Goal: Find specific page/section: Find specific page/section

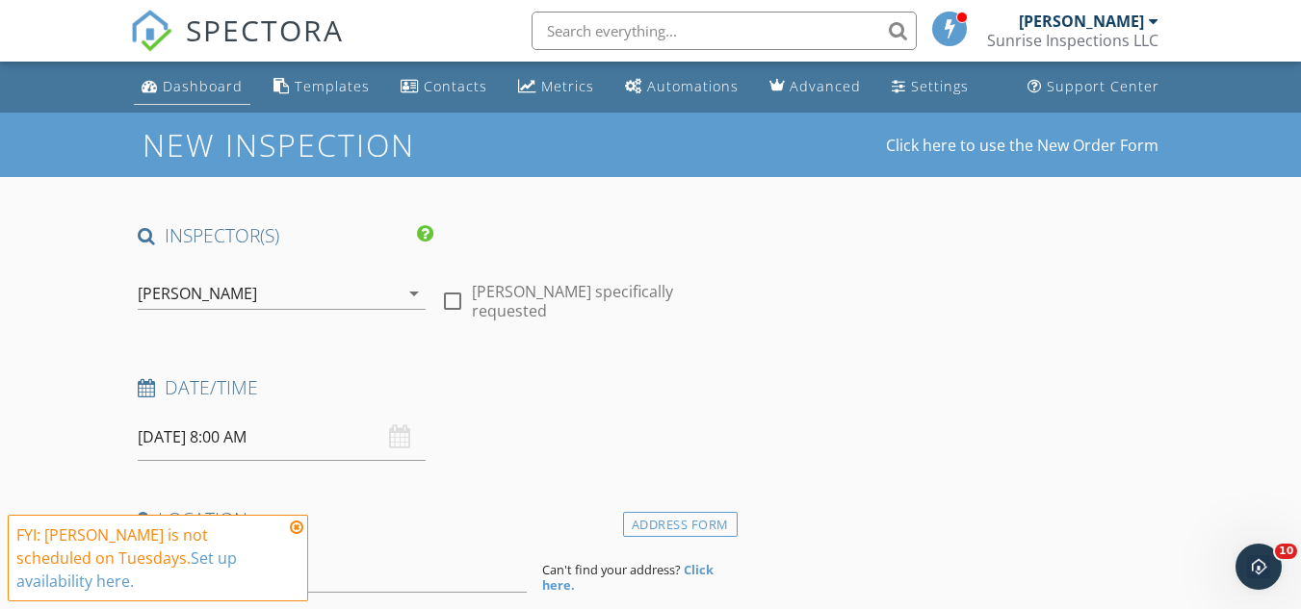
click at [159, 72] on link "Dashboard" at bounding box center [192, 87] width 116 height 36
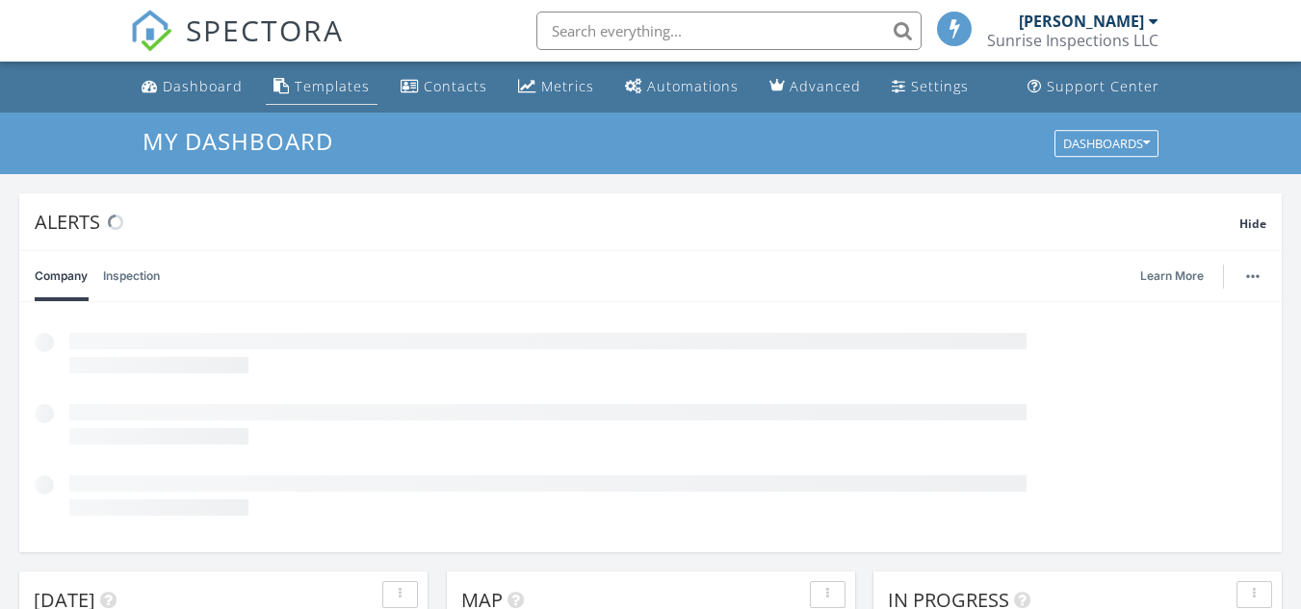
scroll to position [10, 10]
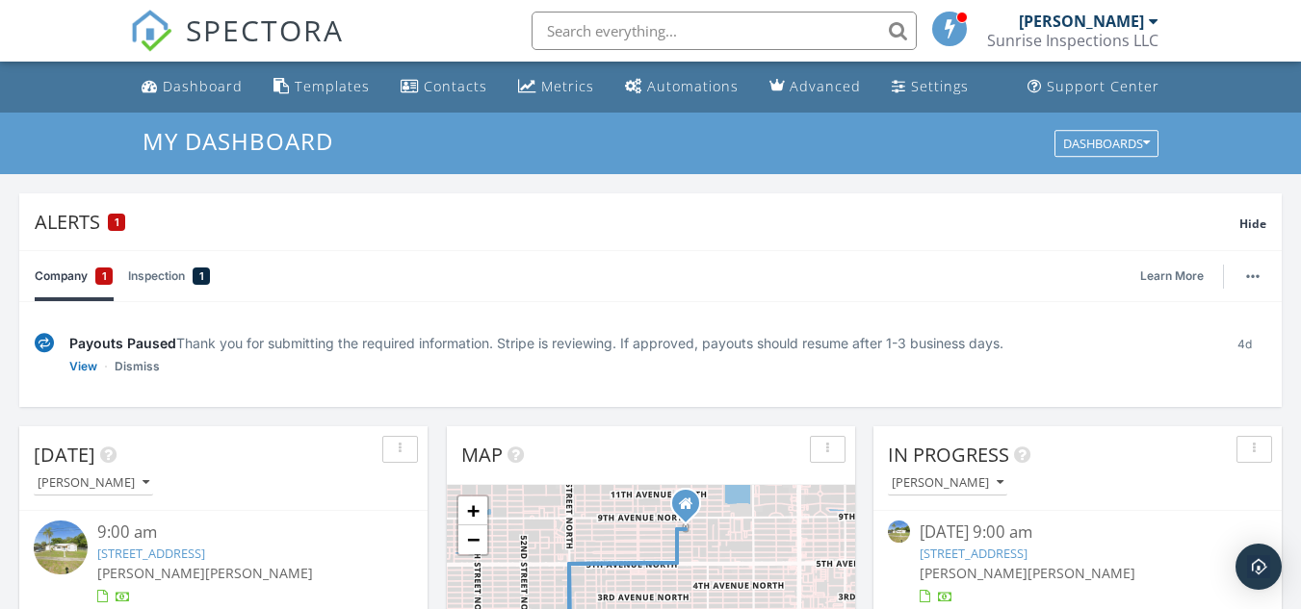
click at [542, 42] on input "text" at bounding box center [723, 31] width 385 height 39
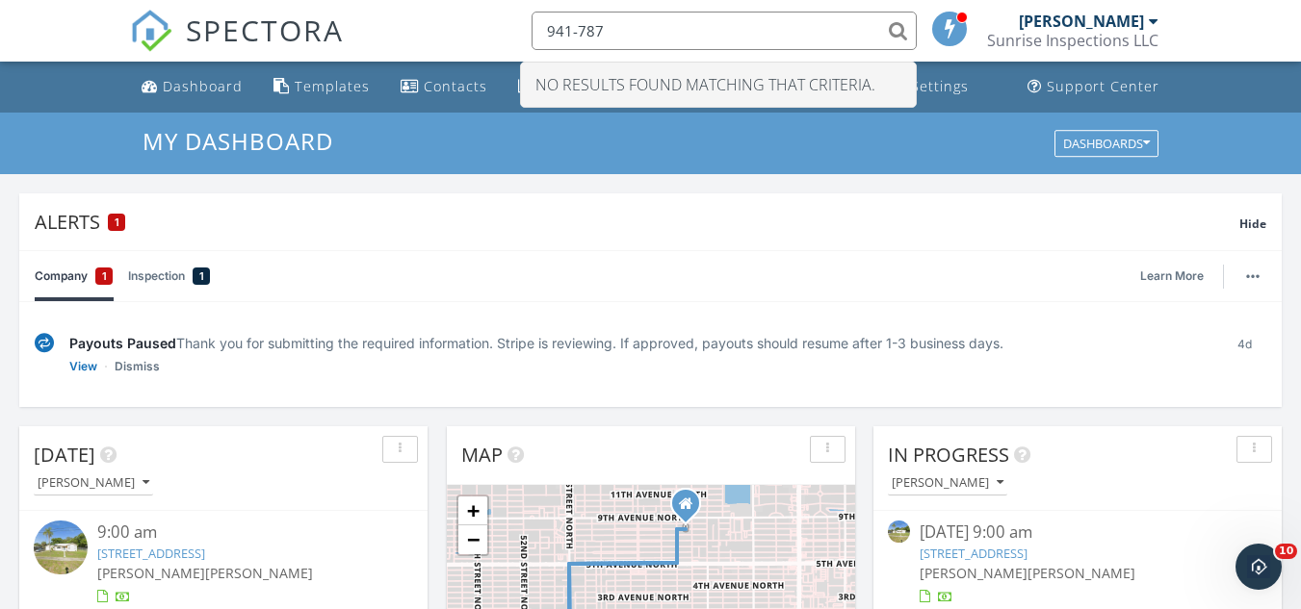
type input "941-787"
